Goal: Information Seeking & Learning: Learn about a topic

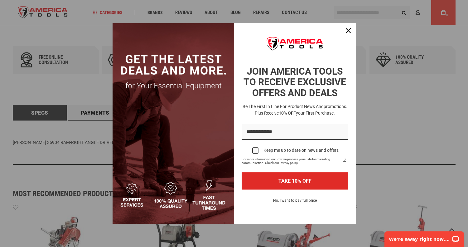
scroll to position [281, 0]
click at [347, 30] on icon "close icon" at bounding box center [348, 30] width 5 height 5
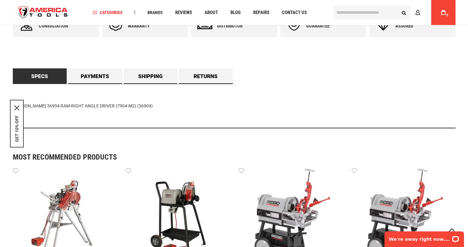
scroll to position [437, 0]
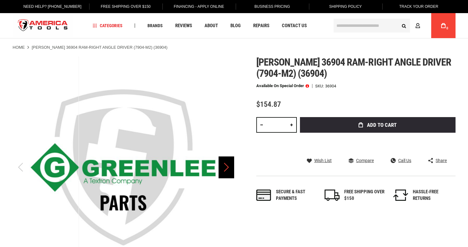
click at [224, 166] on div "Next" at bounding box center [227, 167] width 16 height 22
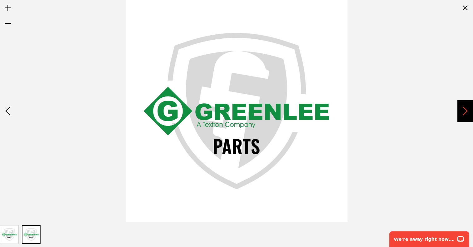
click at [460, 110] on div "Next" at bounding box center [465, 111] width 16 height 22
click at [8, 110] on div "Previous" at bounding box center [8, 111] width 16 height 22
